Goal: Find specific page/section: Find specific page/section

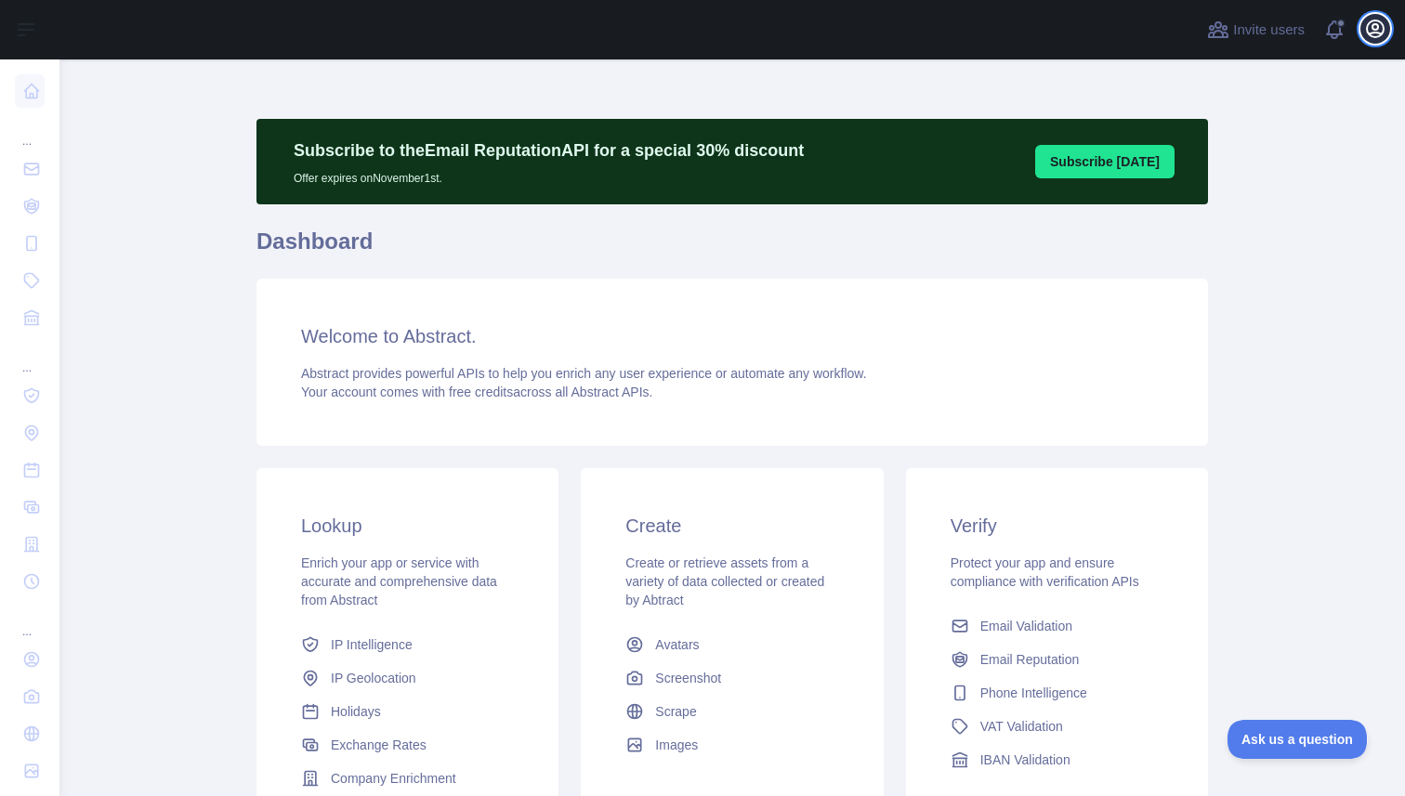
click at [1376, 40] on button "Open user menu" at bounding box center [1375, 29] width 30 height 30
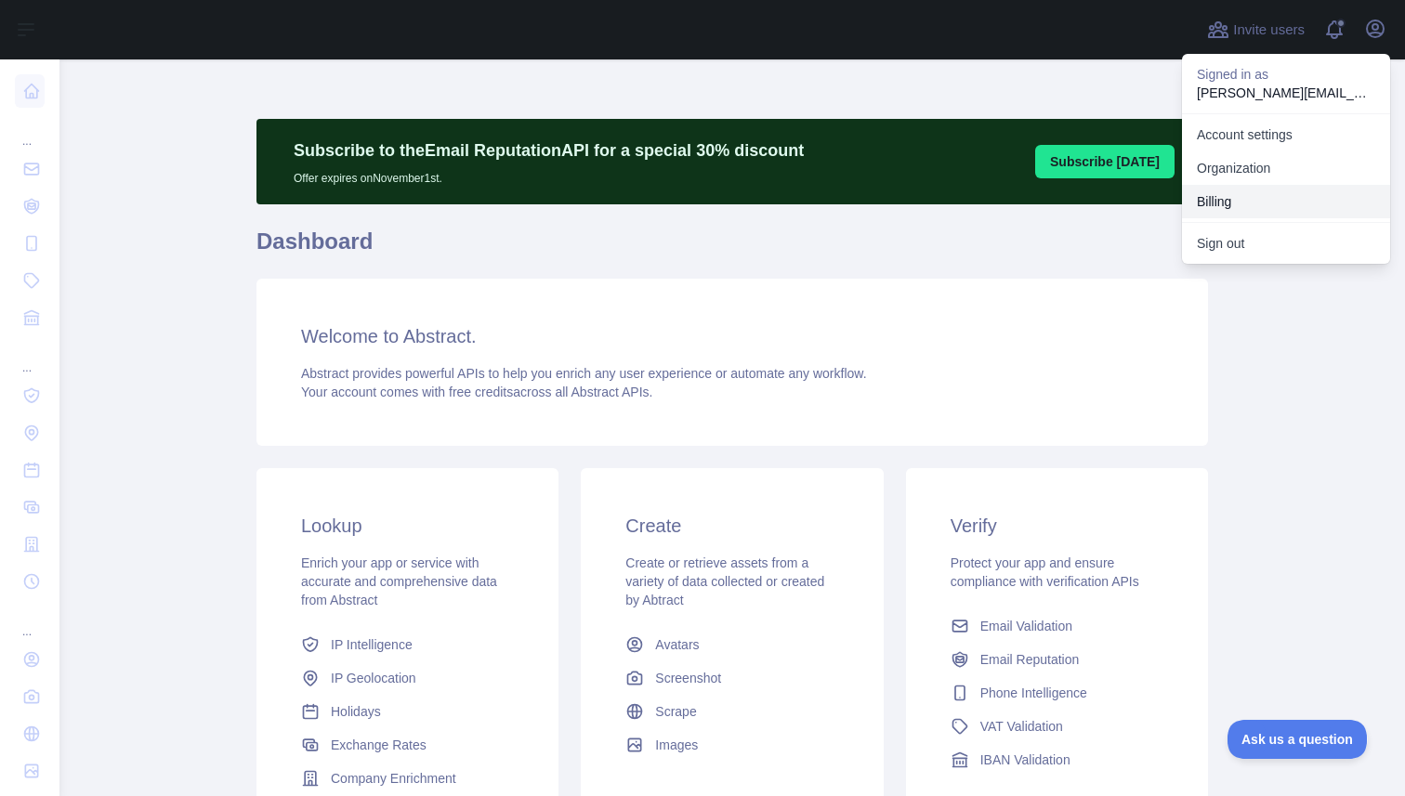
click at [1252, 199] on button "Billing" at bounding box center [1286, 201] width 208 height 33
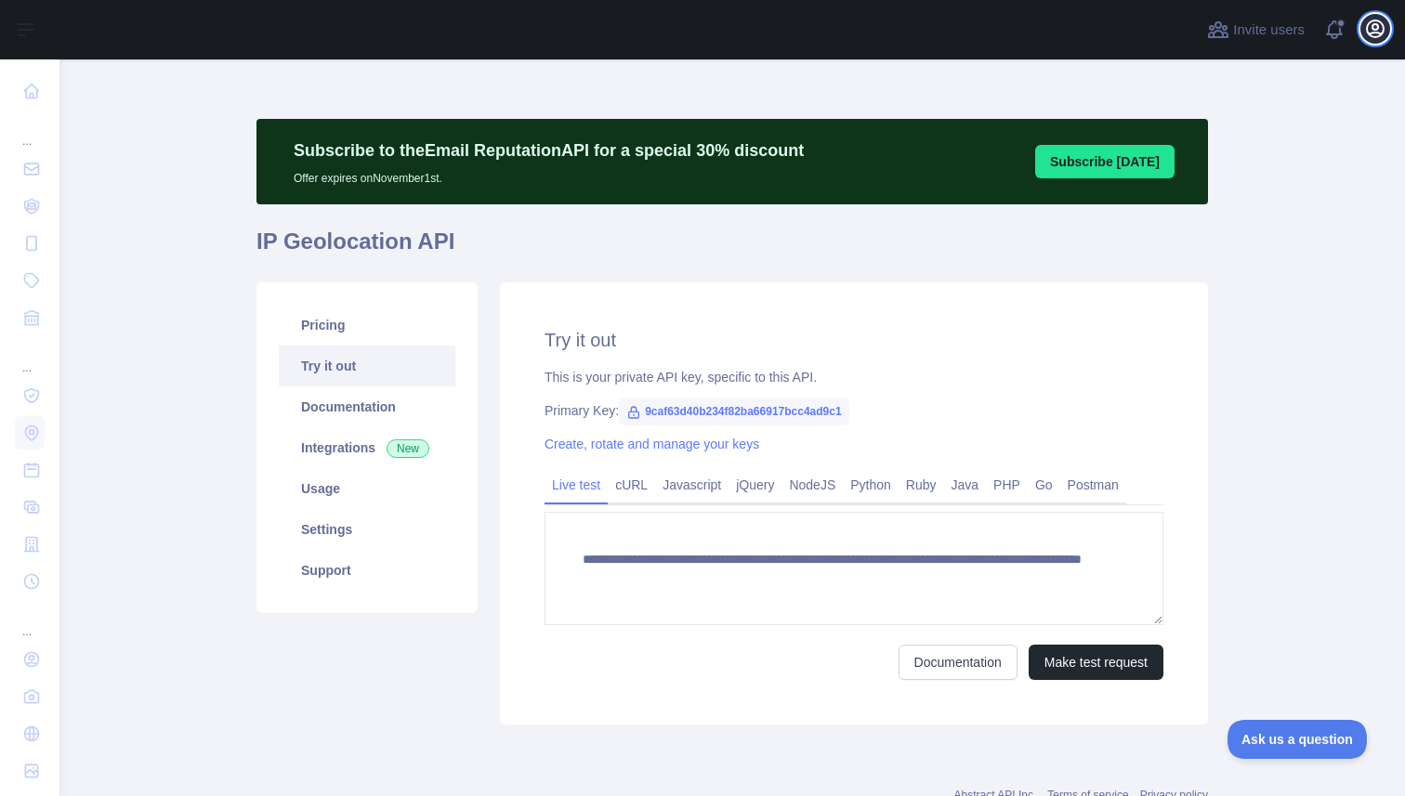
click at [1378, 31] on icon "button" at bounding box center [1375, 29] width 22 height 22
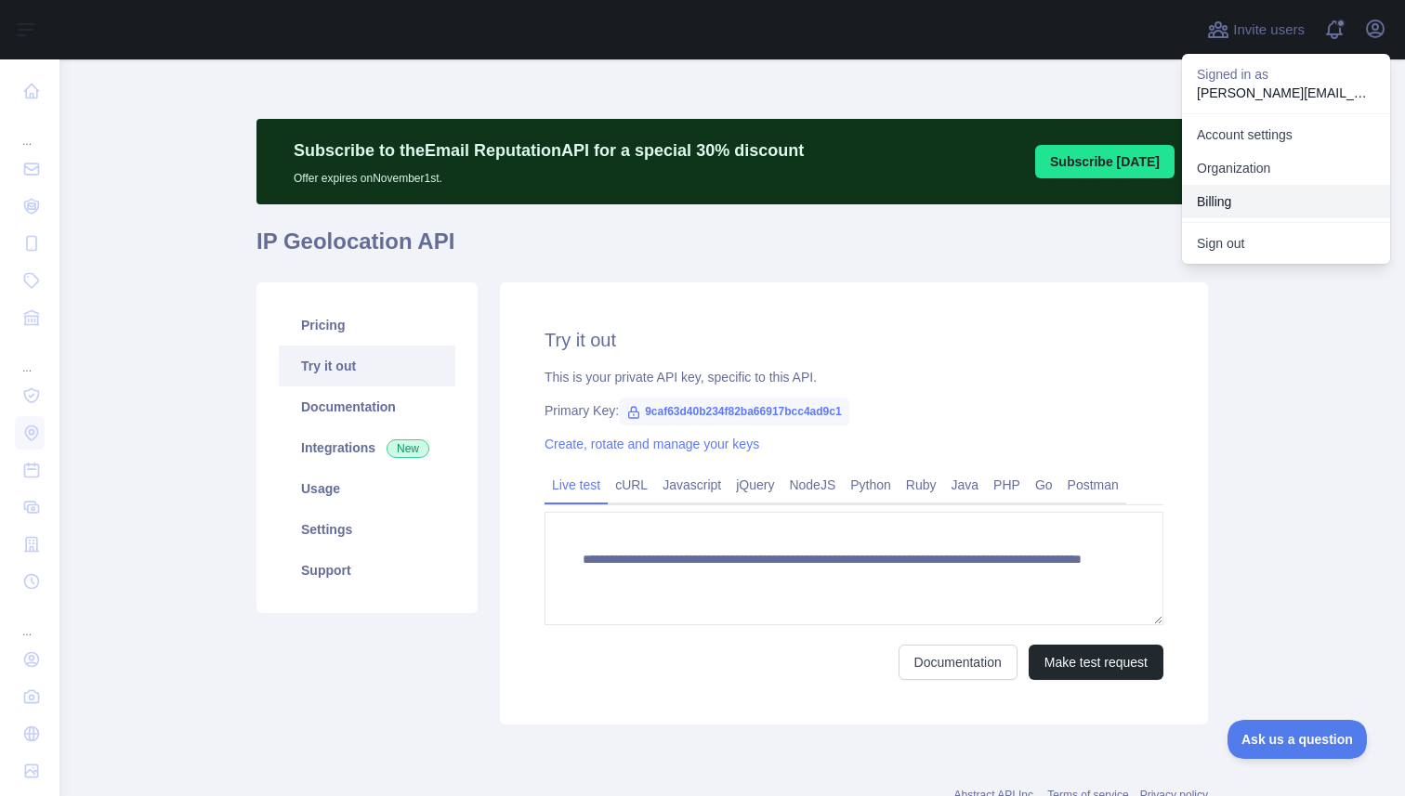
click at [1237, 196] on button "Billing" at bounding box center [1286, 201] width 208 height 33
